Goal: Complete application form

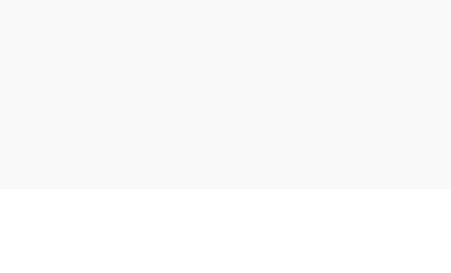
scroll to position [27, 0]
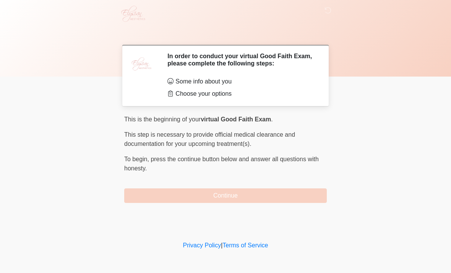
click at [226, 194] on button "Continue" at bounding box center [225, 195] width 203 height 15
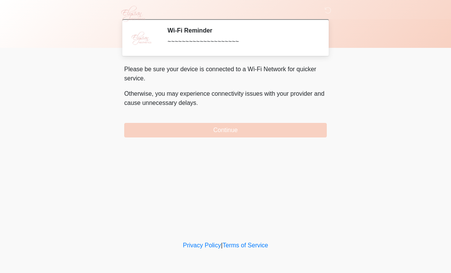
click at [233, 125] on button "Continue" at bounding box center [225, 130] width 203 height 15
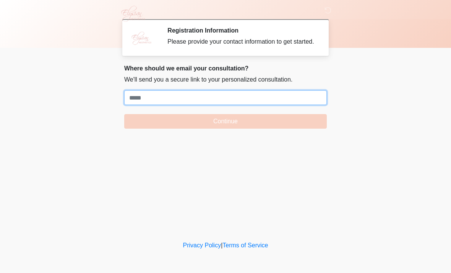
click at [167, 102] on input "Where should we email your treatment plan?" at bounding box center [225, 97] width 203 height 15
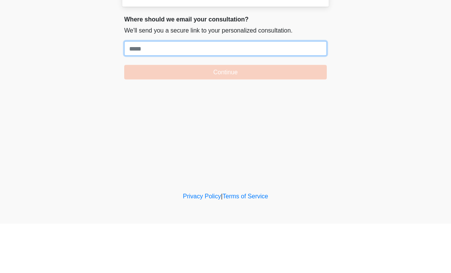
click at [148, 90] on input "Where should we email your treatment plan?" at bounding box center [225, 97] width 203 height 15
paste input "**********"
type input "**********"
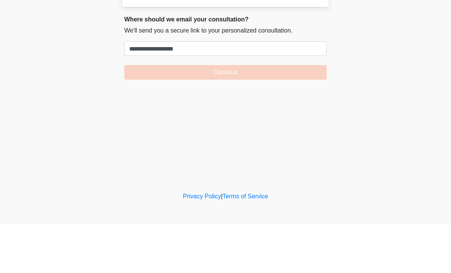
click at [212, 114] on button "Continue" at bounding box center [225, 121] width 203 height 15
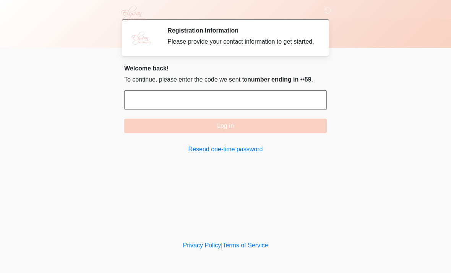
click at [183, 109] on input "text" at bounding box center [225, 99] width 203 height 19
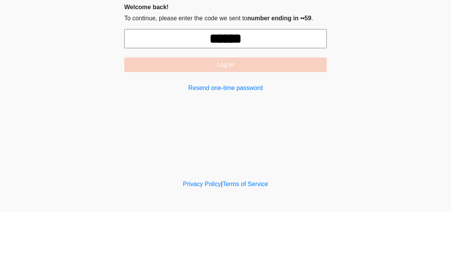
type input "******"
click at [220, 119] on button "Log in" at bounding box center [225, 126] width 203 height 15
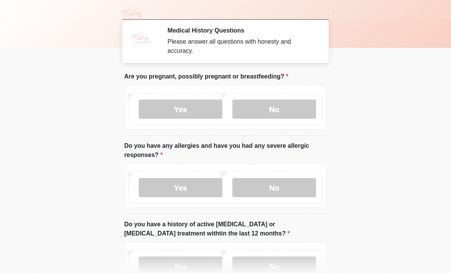
click at [279, 111] on label "No" at bounding box center [275, 108] width 84 height 19
click at [271, 186] on label "No" at bounding box center [275, 187] width 84 height 19
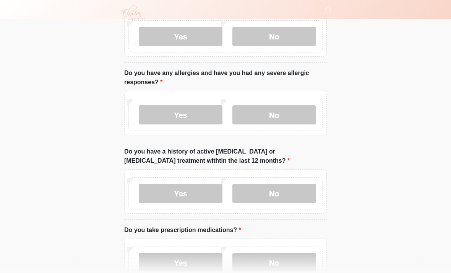
scroll to position [75, 0]
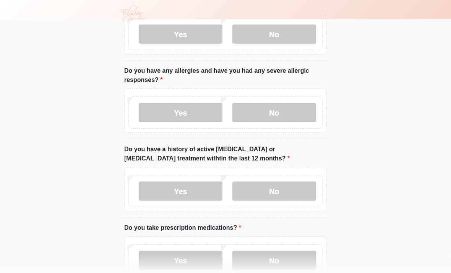
click at [278, 189] on label "No" at bounding box center [275, 191] width 84 height 19
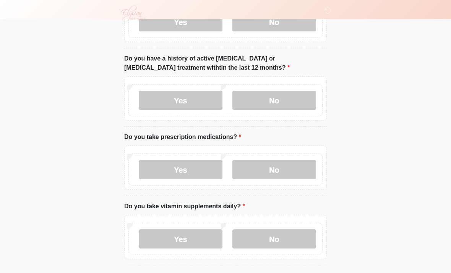
scroll to position [166, 0]
click at [279, 162] on label "No" at bounding box center [275, 168] width 84 height 19
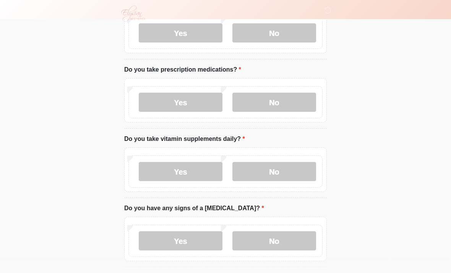
scroll to position [238, 0]
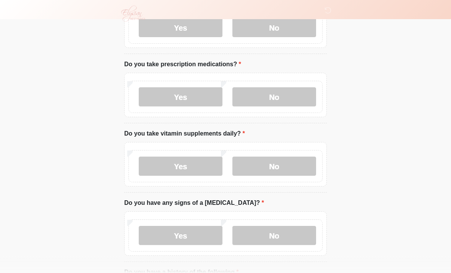
click at [183, 165] on label "Yes" at bounding box center [181, 166] width 84 height 19
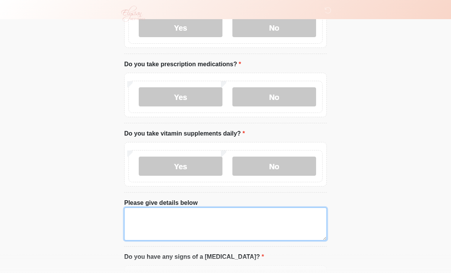
click at [166, 214] on textarea "Please give details below" at bounding box center [225, 223] width 203 height 33
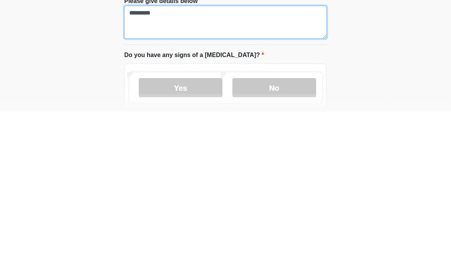
scroll to position [280, 0]
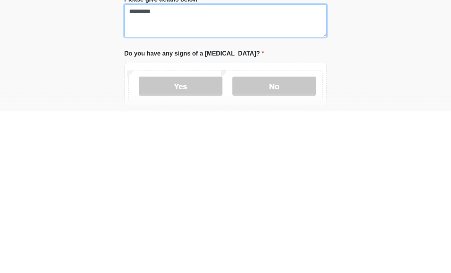
type textarea "*********"
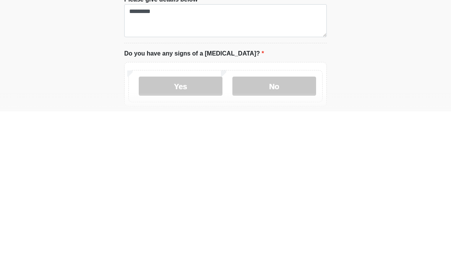
click at [275, 238] on label "No" at bounding box center [275, 247] width 84 height 19
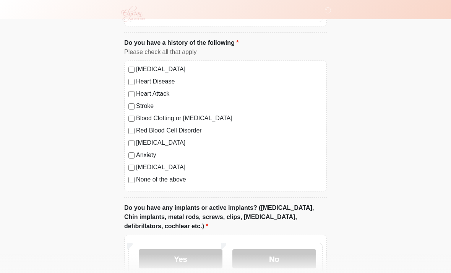
scroll to position [522, 0]
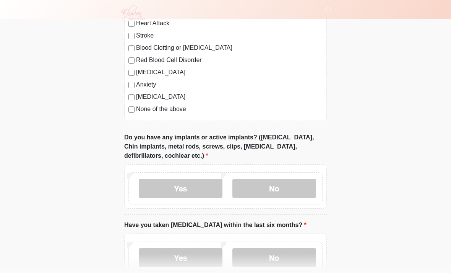
click at [181, 188] on label "Yes" at bounding box center [181, 188] width 84 height 19
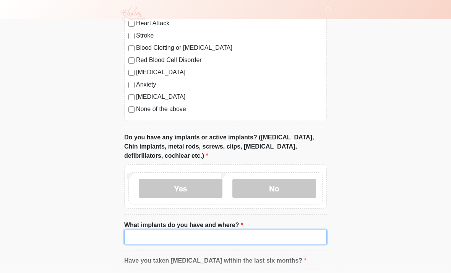
click at [176, 236] on input "What implants do you have and where?" at bounding box center [225, 236] width 203 height 15
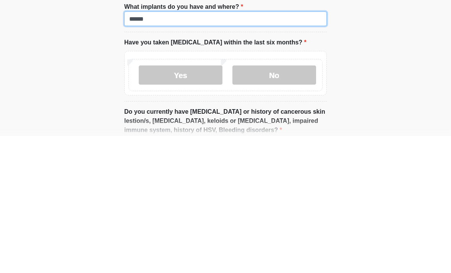
type input "******"
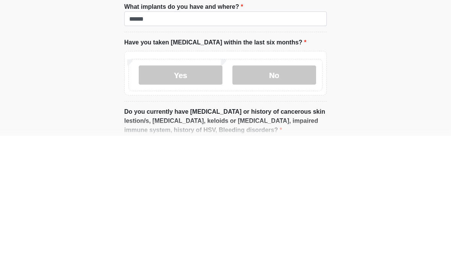
click at [285, 202] on label "No" at bounding box center [275, 211] width 84 height 19
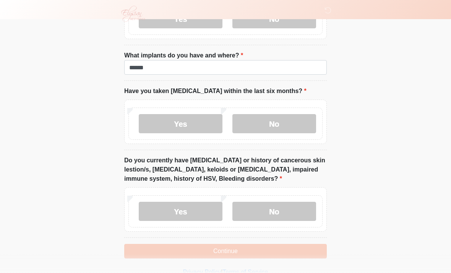
click at [282, 211] on label "No" at bounding box center [275, 211] width 84 height 19
click at [229, 246] on button "Continue" at bounding box center [225, 251] width 203 height 15
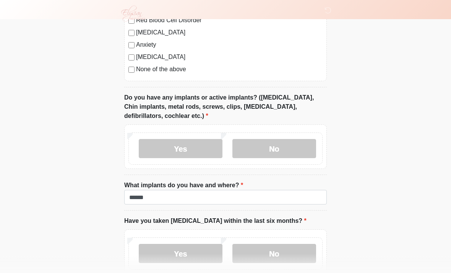
scroll to position [631, 0]
click at [182, 145] on label "Yes" at bounding box center [181, 148] width 84 height 19
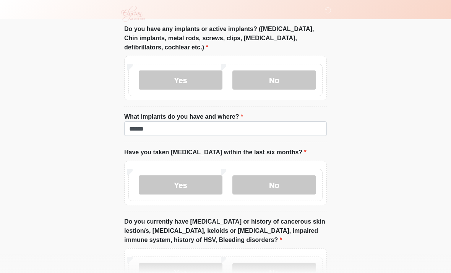
scroll to position [705, 0]
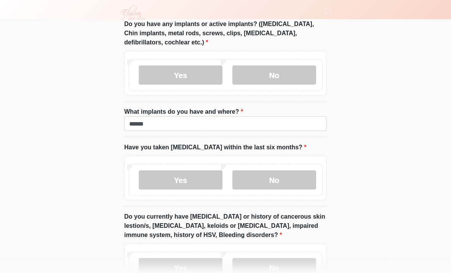
click at [283, 178] on label "No" at bounding box center [275, 180] width 84 height 19
click at [277, 176] on label "No" at bounding box center [275, 180] width 84 height 19
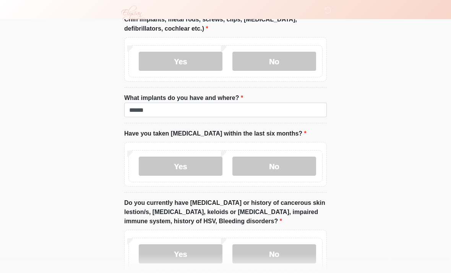
scroll to position [761, 0]
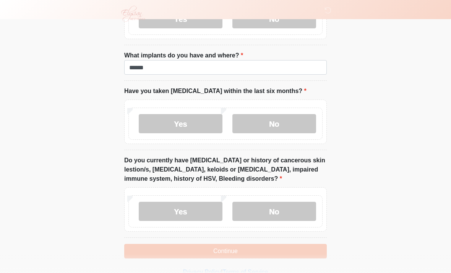
click at [222, 251] on button "Continue" at bounding box center [225, 251] width 203 height 15
click at [223, 249] on button "Continue" at bounding box center [225, 251] width 203 height 15
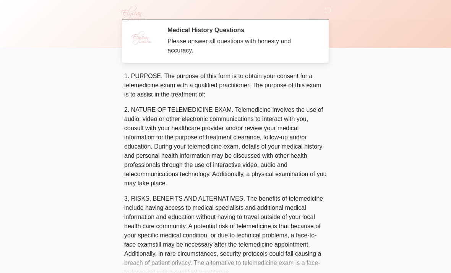
scroll to position [0, 0]
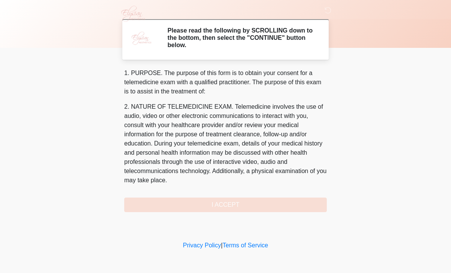
click at [228, 203] on div "1. PURPOSE. The purpose of this form is to obtain your consent for a telemedici…" at bounding box center [225, 139] width 203 height 143
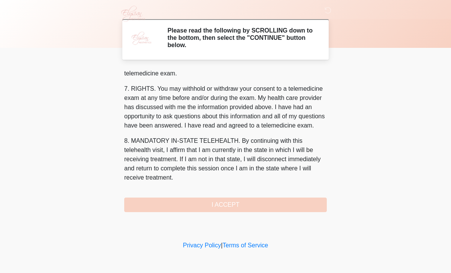
scroll to position [342, 0]
click at [231, 207] on button "I ACCEPT" at bounding box center [225, 204] width 203 height 15
